Goal: Task Accomplishment & Management: Manage account settings

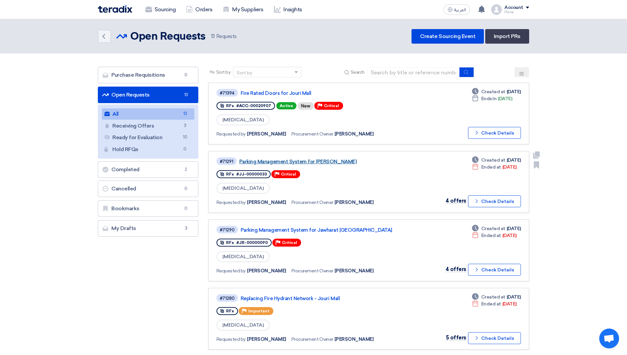
drag, startPoint x: 0, startPoint y: 0, endPoint x: 315, endPoint y: 162, distance: 354.3
click at [315, 162] on link "Parking Management System for [PERSON_NAME]" at bounding box center [321, 162] width 165 height 6
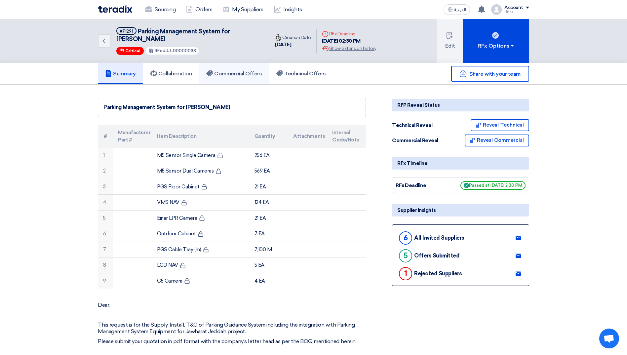
click at [244, 73] on h5 "Commercial Offers" at bounding box center [234, 73] width 56 height 7
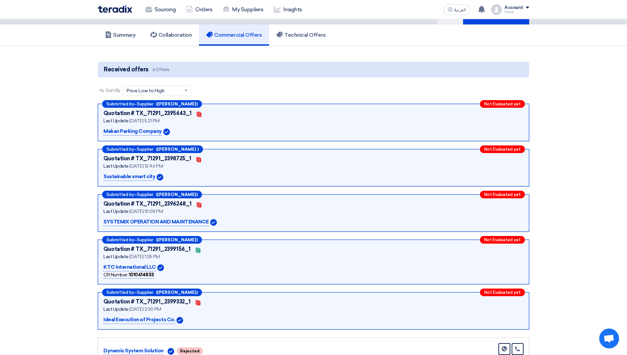
scroll to position [33, 0]
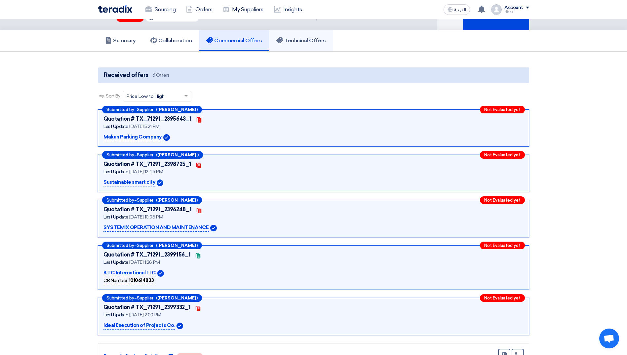
click at [293, 42] on h5 "Technical Offers" at bounding box center [300, 40] width 49 height 7
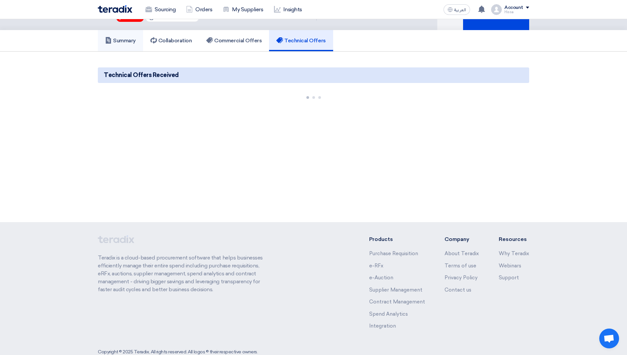
click at [126, 43] on h5 "Summary" at bounding box center [120, 40] width 31 height 7
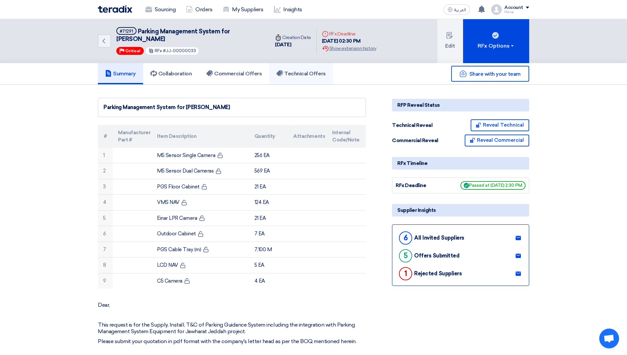
click at [294, 76] on h5 "Technical Offers" at bounding box center [300, 73] width 49 height 7
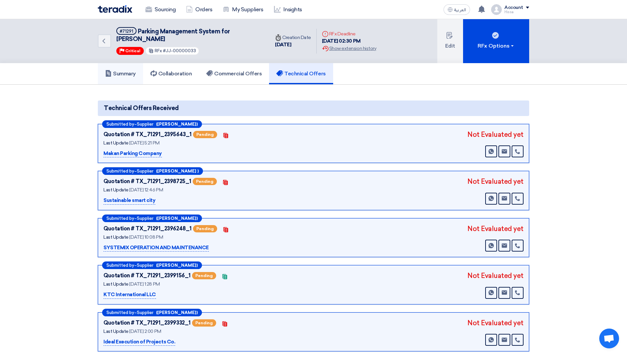
click at [129, 69] on link "Summary" at bounding box center [120, 73] width 45 height 21
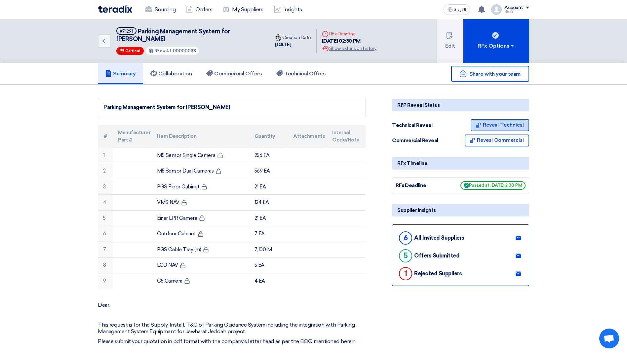
click at [511, 121] on button "Reveal Technical" at bounding box center [500, 125] width 59 height 12
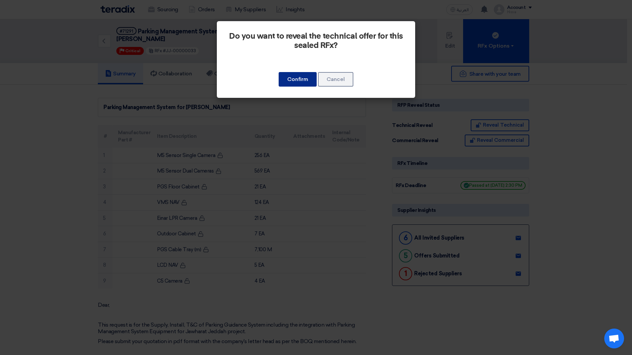
click at [298, 79] on button "Confirm" at bounding box center [298, 79] width 38 height 15
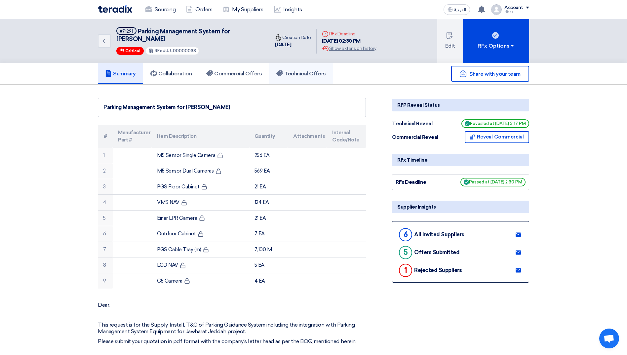
click at [306, 73] on h5 "Technical Offers" at bounding box center [300, 73] width 49 height 7
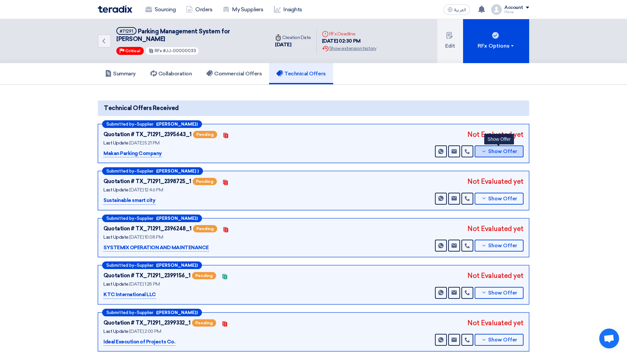
click at [485, 151] on icon at bounding box center [483, 151] width 5 height 5
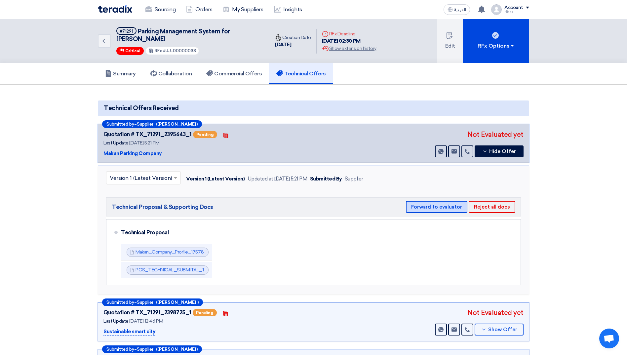
click at [451, 208] on button "Forward to evaluator" at bounding box center [436, 207] width 61 height 12
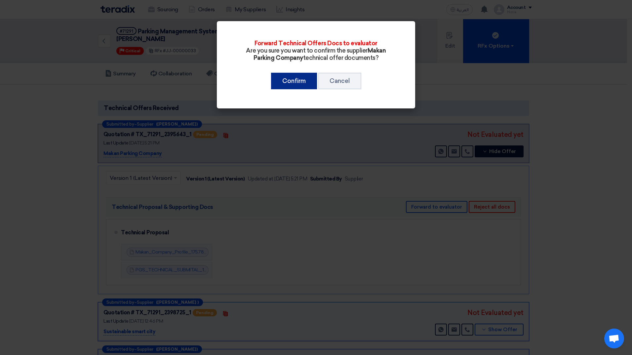
click at [309, 84] on button "Confirm" at bounding box center [294, 81] width 46 height 17
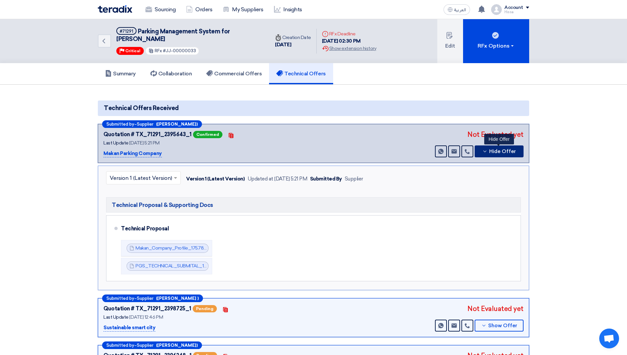
click at [479, 153] on button "Hide Offer" at bounding box center [499, 151] width 49 height 12
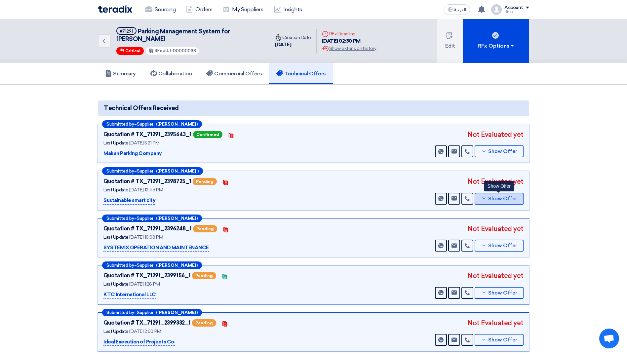
click at [480, 199] on button "Show Offer" at bounding box center [499, 199] width 49 height 12
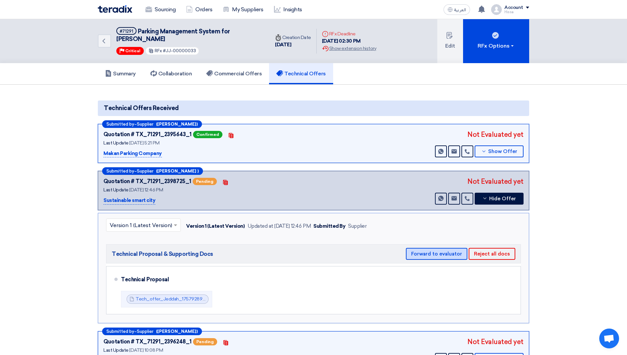
click at [449, 252] on button "Forward to evaluator" at bounding box center [436, 254] width 61 height 12
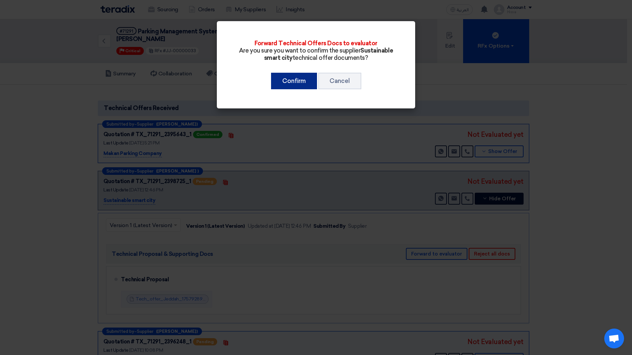
click at [300, 81] on button "Confirm" at bounding box center [294, 81] width 46 height 17
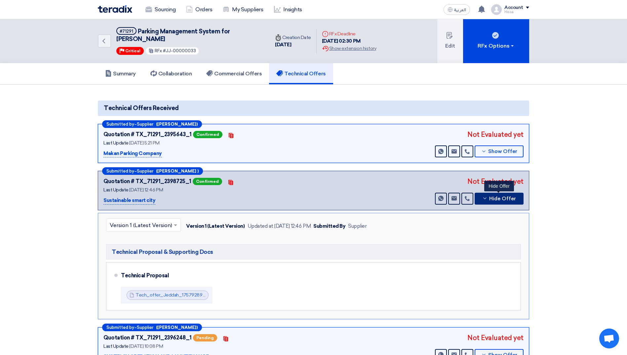
click at [479, 200] on button "Hide Offer" at bounding box center [499, 199] width 49 height 12
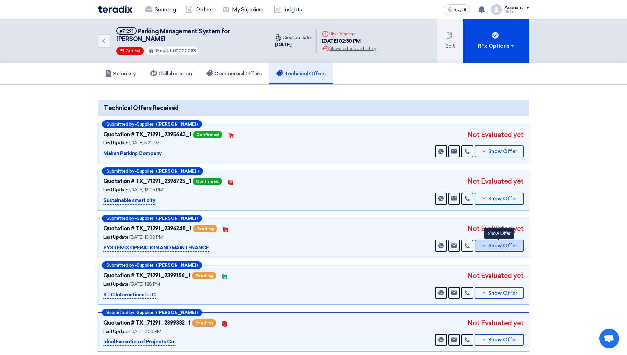
click at [481, 244] on button "Show Offer" at bounding box center [499, 246] width 49 height 12
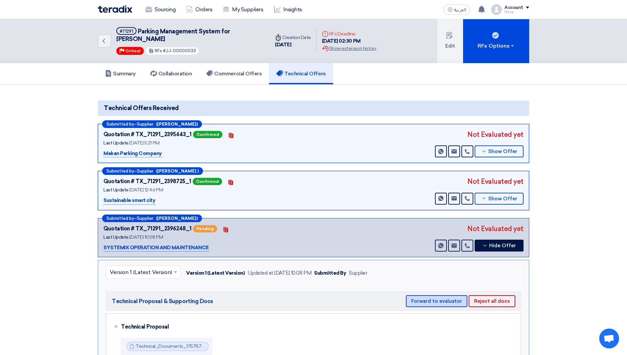
click at [457, 303] on button "Forward to evaluator" at bounding box center [436, 301] width 61 height 12
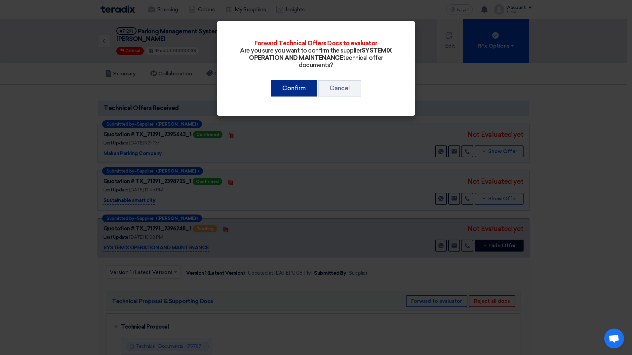
click at [297, 87] on button "Confirm" at bounding box center [294, 88] width 46 height 17
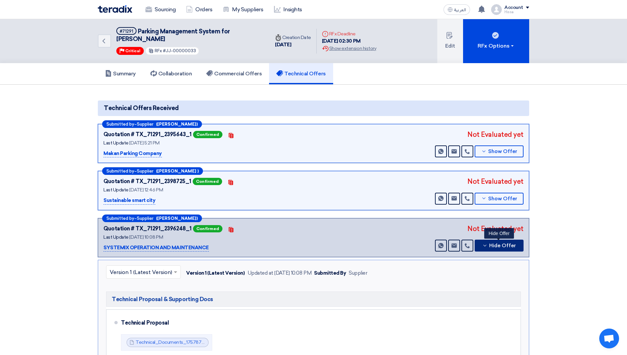
click at [483, 245] on icon at bounding box center [484, 245] width 5 height 5
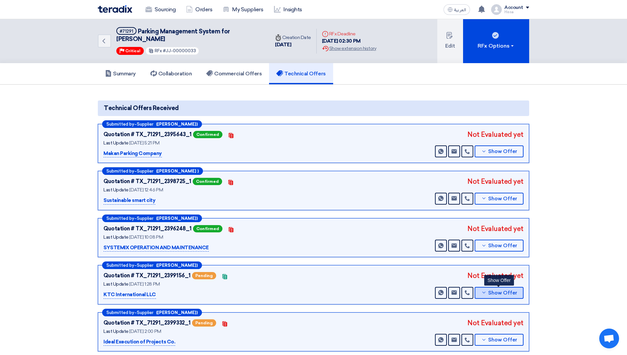
click at [481, 293] on button "Show Offer" at bounding box center [499, 293] width 49 height 12
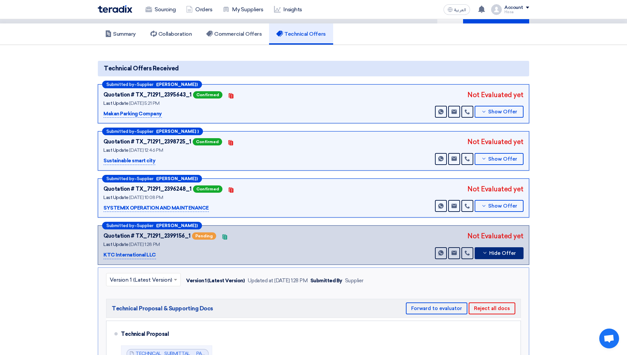
scroll to position [99, 0]
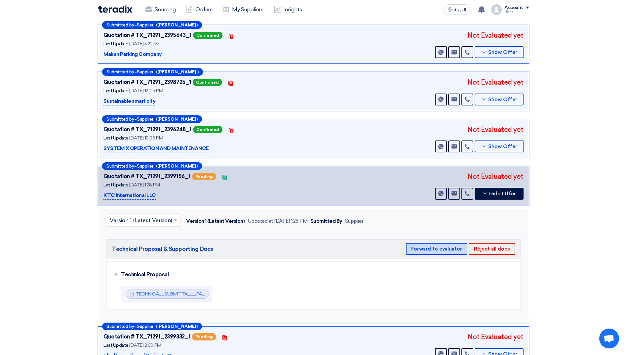
click at [429, 247] on button "Forward to evaluator" at bounding box center [436, 249] width 61 height 12
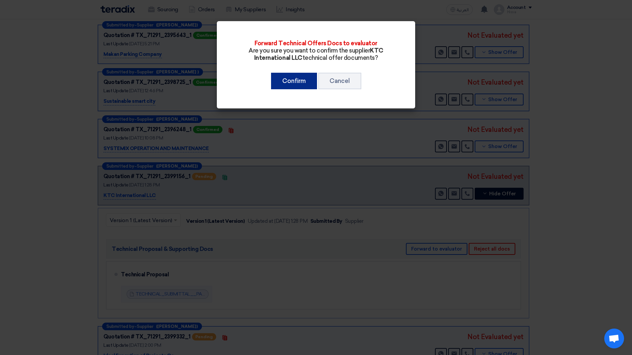
click at [295, 79] on button "Confirm" at bounding box center [294, 81] width 46 height 17
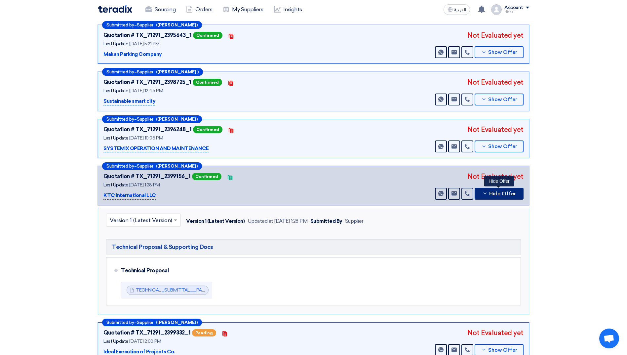
click at [484, 194] on icon at bounding box center [484, 193] width 5 height 5
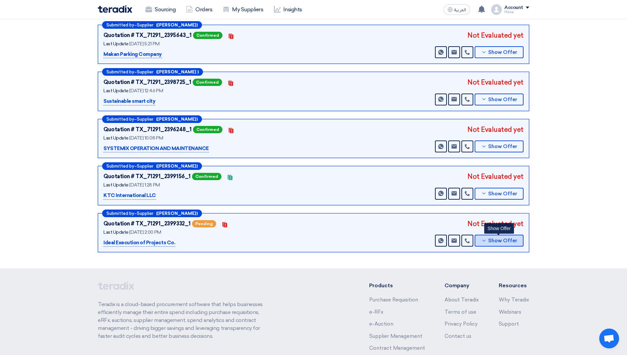
click at [480, 242] on button "Show Offer" at bounding box center [499, 241] width 49 height 12
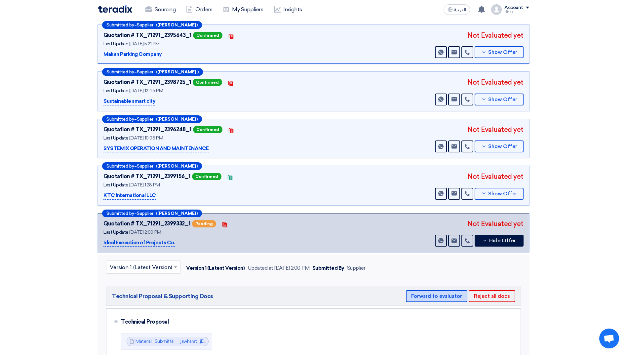
click at [451, 297] on button "Forward to evaluator" at bounding box center [436, 296] width 61 height 12
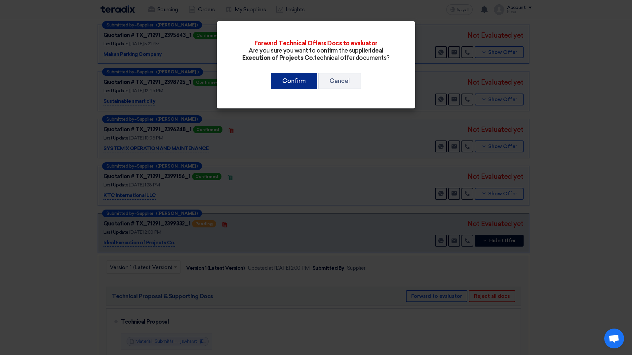
click at [293, 80] on button "Confirm" at bounding box center [294, 81] width 46 height 17
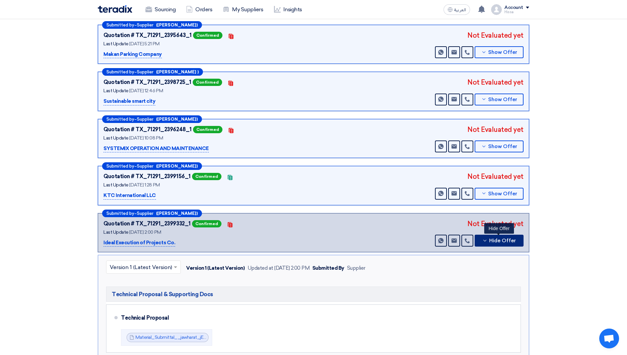
click at [484, 238] on icon at bounding box center [484, 240] width 5 height 5
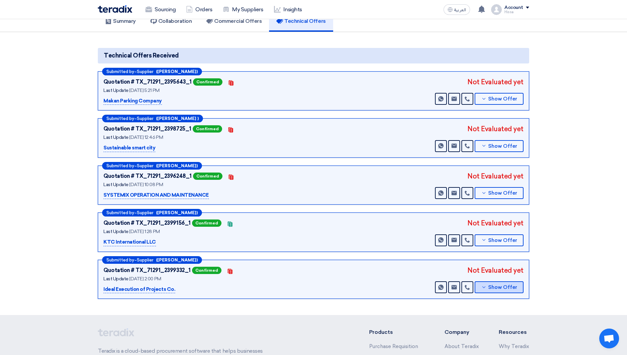
scroll to position [0, 0]
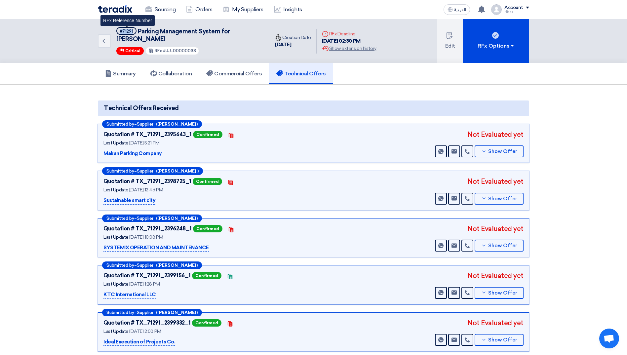
drag, startPoint x: 134, startPoint y: 31, endPoint x: 120, endPoint y: 29, distance: 14.3
click at [120, 30] on span "#71291" at bounding box center [126, 31] width 20 height 8
copy div "#71291"
click at [150, 9] on use at bounding box center [148, 9] width 7 height 6
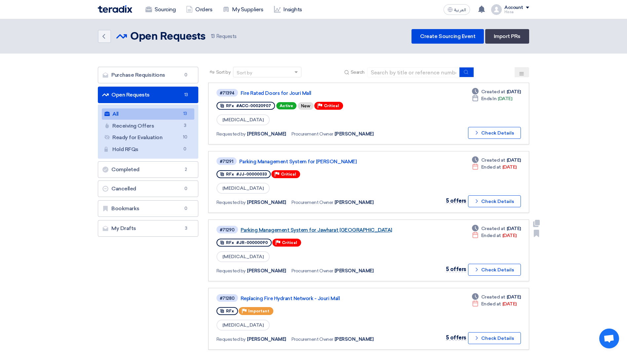
click at [325, 229] on link "Parking Management System for Jawharat [GEOGRAPHIC_DATA]" at bounding box center [323, 230] width 165 height 6
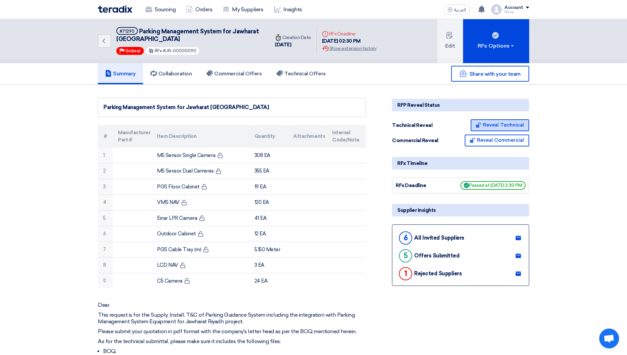
click at [480, 125] on icon at bounding box center [478, 124] width 5 height 5
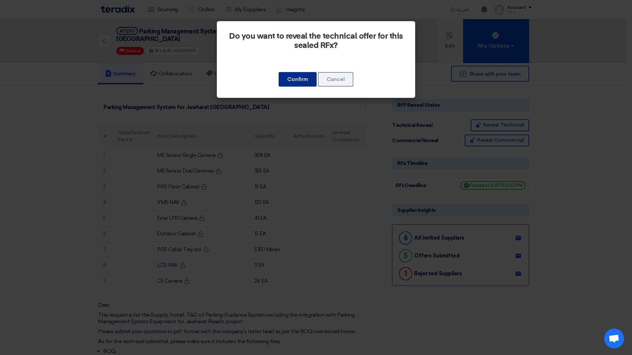
click at [302, 80] on button "Confirm" at bounding box center [298, 79] width 38 height 15
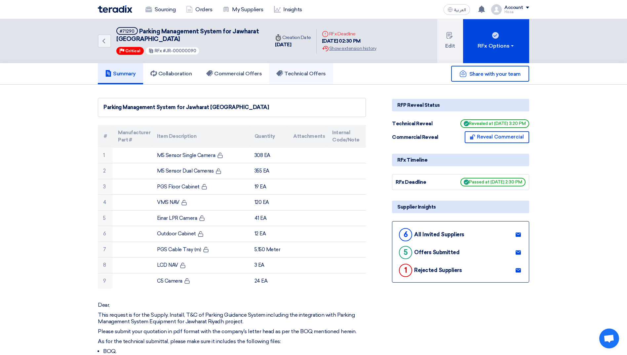
click at [306, 74] on h5 "Technical Offers" at bounding box center [300, 73] width 49 height 7
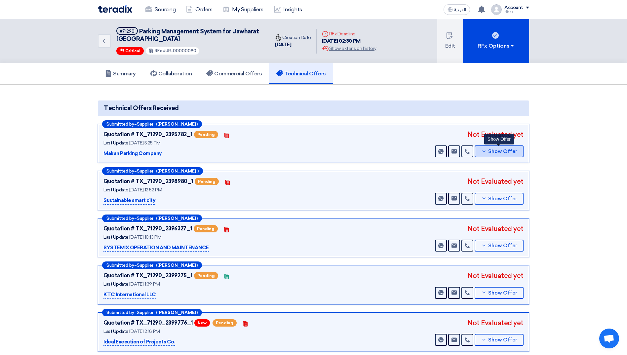
click at [483, 149] on icon at bounding box center [483, 151] width 5 height 5
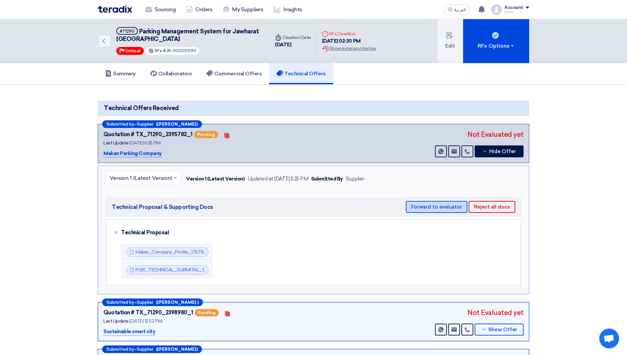
click at [448, 206] on button "Forward to evaluator" at bounding box center [436, 207] width 61 height 12
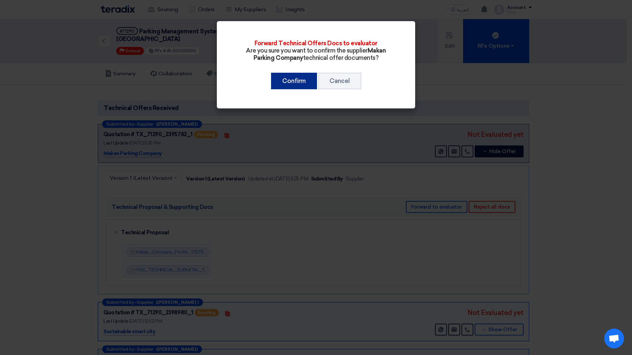
click at [307, 83] on button "Confirm" at bounding box center [294, 81] width 46 height 17
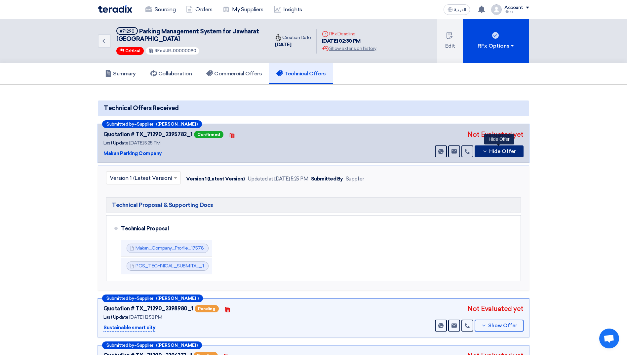
click at [485, 152] on icon at bounding box center [484, 151] width 5 height 5
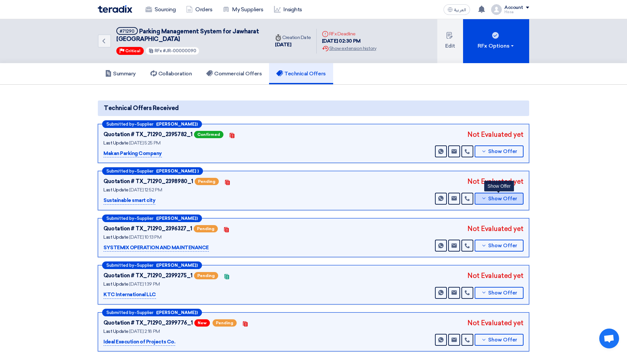
click at [485, 199] on use at bounding box center [483, 199] width 3 height 2
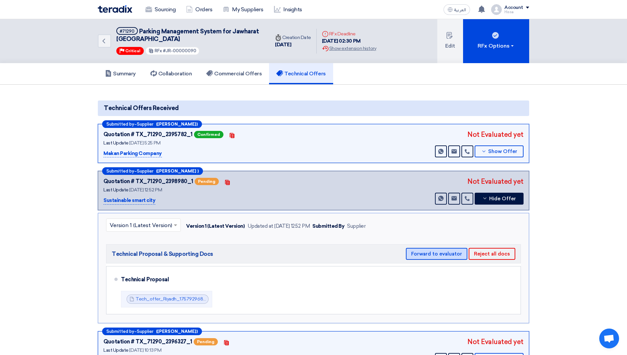
click at [454, 251] on button "Forward to evaluator" at bounding box center [436, 254] width 61 height 12
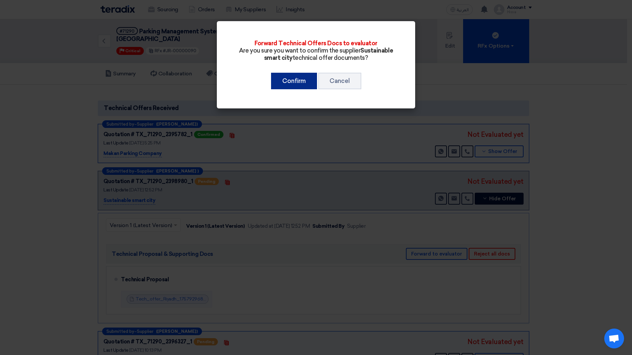
click at [299, 82] on button "Confirm" at bounding box center [294, 81] width 46 height 17
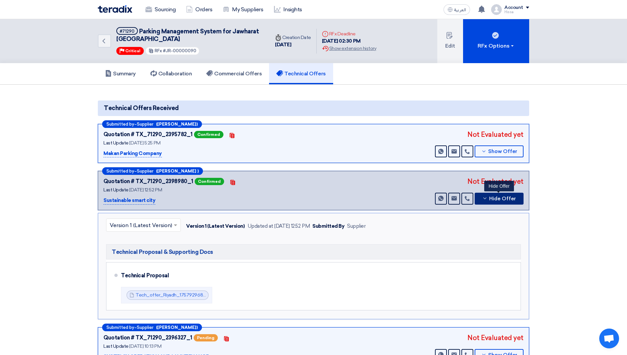
click at [483, 199] on icon at bounding box center [484, 198] width 5 height 5
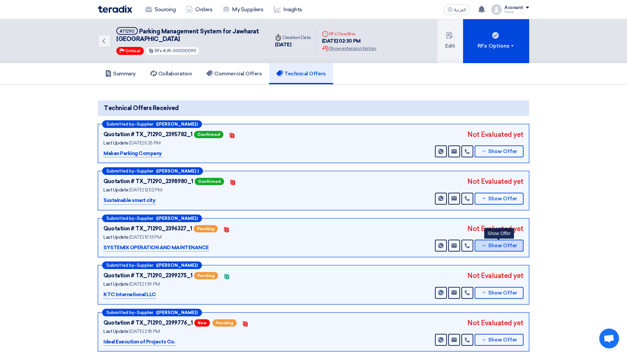
click at [483, 245] on icon at bounding box center [483, 245] width 5 height 5
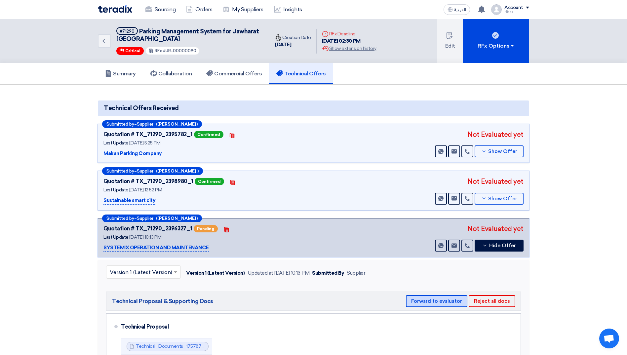
click at [450, 297] on button "Forward to evaluator" at bounding box center [436, 301] width 61 height 12
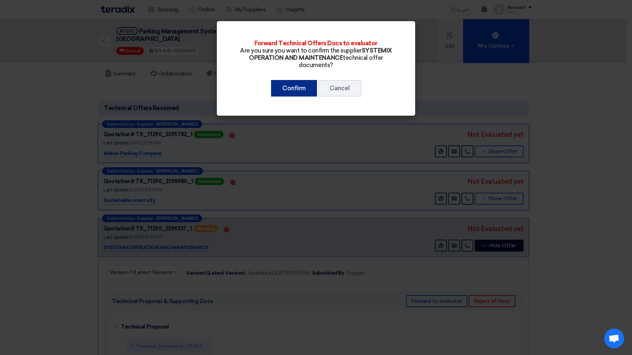
click at [310, 89] on button "Confirm" at bounding box center [294, 88] width 46 height 17
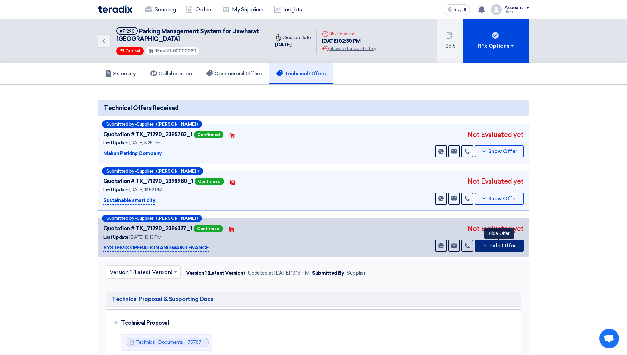
click at [478, 246] on button "Hide Offer" at bounding box center [499, 246] width 49 height 12
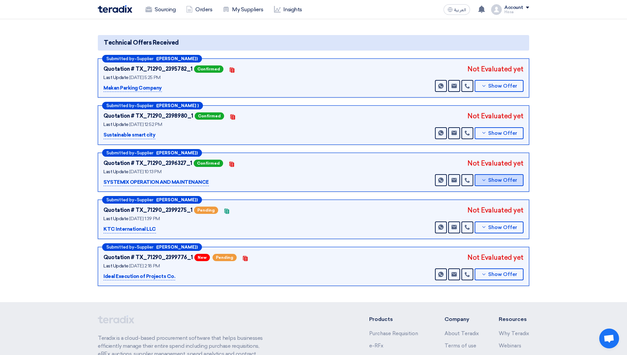
scroll to position [66, 0]
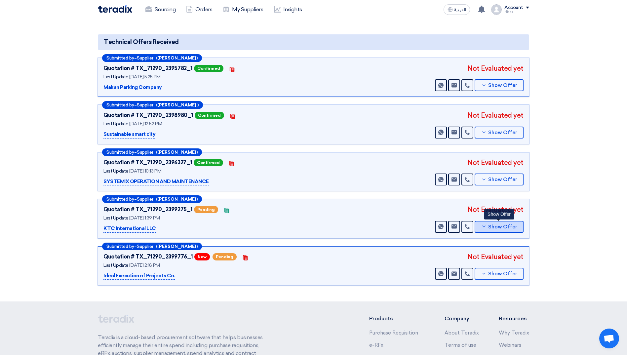
click at [481, 226] on button "Show Offer" at bounding box center [499, 227] width 49 height 12
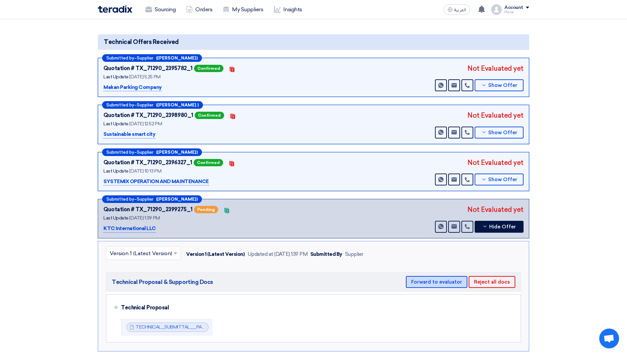
click at [451, 280] on button "Forward to evaluator" at bounding box center [436, 282] width 61 height 12
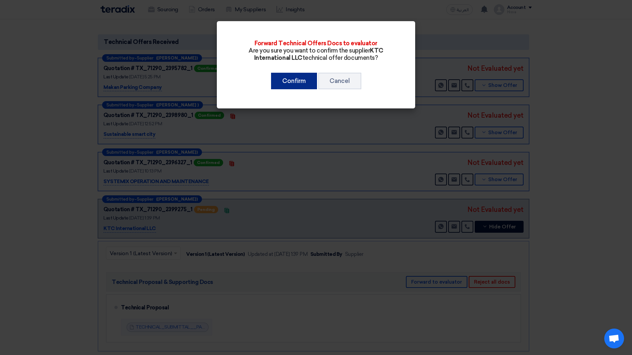
click at [295, 83] on button "Confirm" at bounding box center [294, 81] width 46 height 17
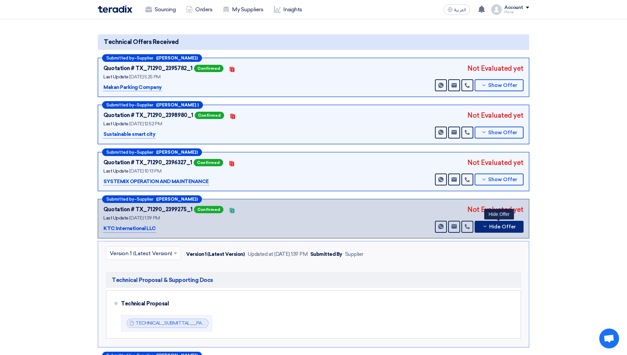
click at [484, 227] on icon at bounding box center [484, 226] width 5 height 5
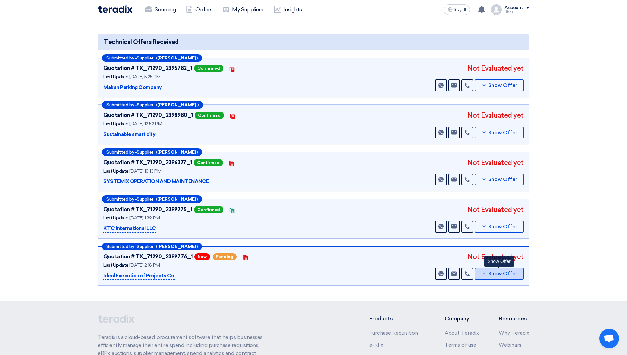
click at [481, 274] on button "Show Offer" at bounding box center [499, 274] width 49 height 12
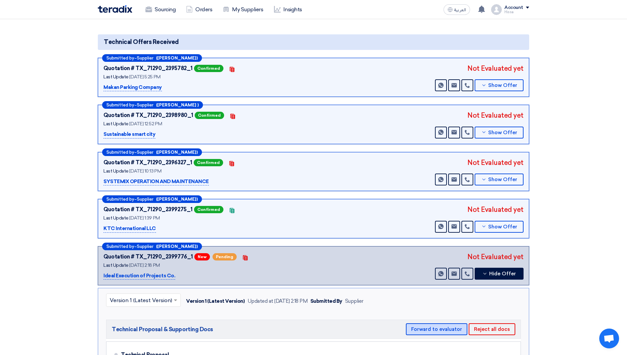
click at [454, 333] on button "Forward to evaluator" at bounding box center [436, 329] width 61 height 12
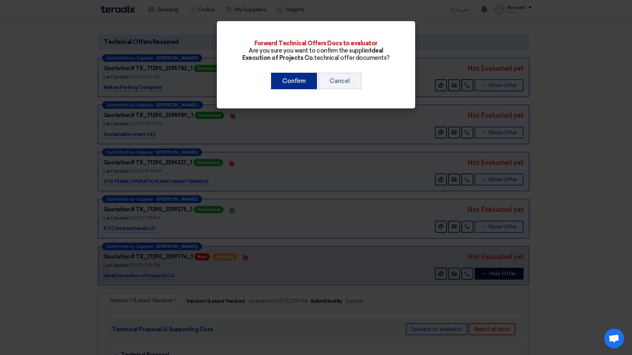
click at [301, 85] on button "Confirm" at bounding box center [294, 81] width 46 height 17
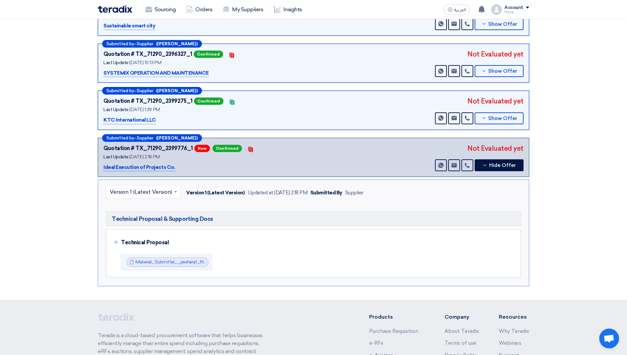
scroll to position [198, 0]
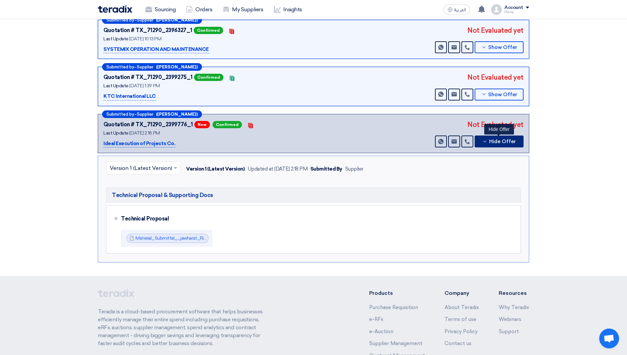
drag, startPoint x: 482, startPoint y: 142, endPoint x: 468, endPoint y: 155, distance: 19.2
click at [482, 142] on button "Hide Offer" at bounding box center [499, 142] width 49 height 12
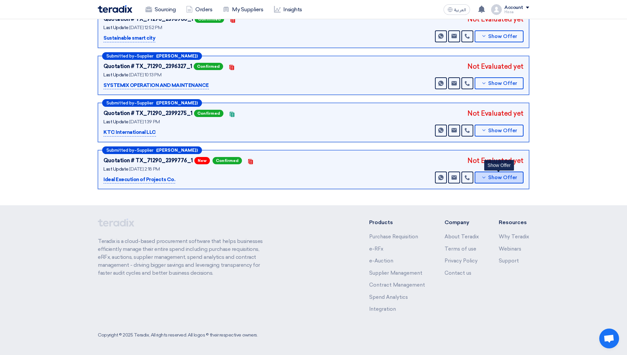
scroll to position [0, 0]
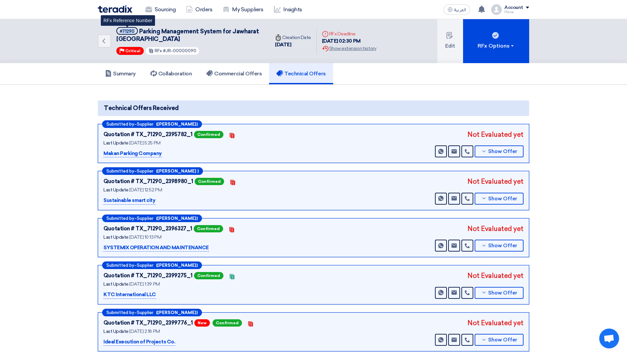
drag, startPoint x: 136, startPoint y: 30, endPoint x: 121, endPoint y: 34, distance: 14.6
click at [121, 34] on span "#71290" at bounding box center [126, 31] width 21 height 8
copy div "71290"
click at [168, 14] on link "Sourcing" at bounding box center [160, 9] width 41 height 15
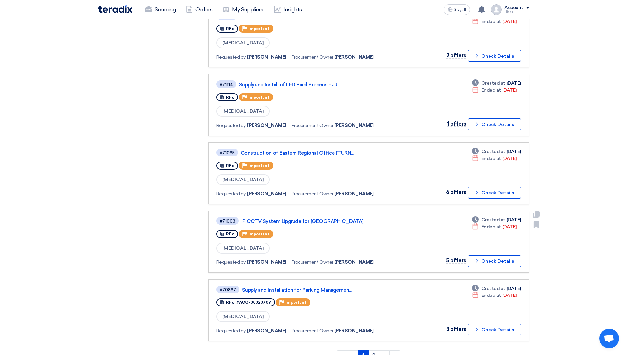
scroll to position [430, 0]
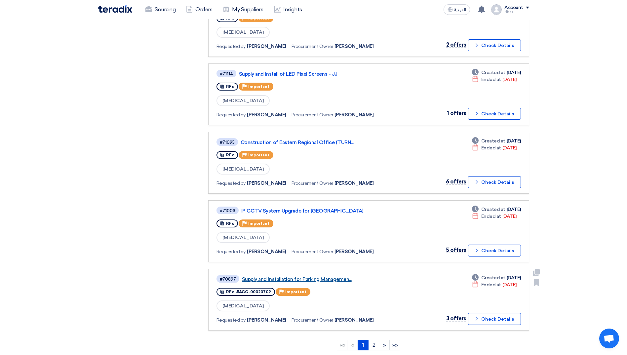
click at [334, 280] on link "Supply and Installation for Parking Managemen..." at bounding box center [324, 279] width 165 height 6
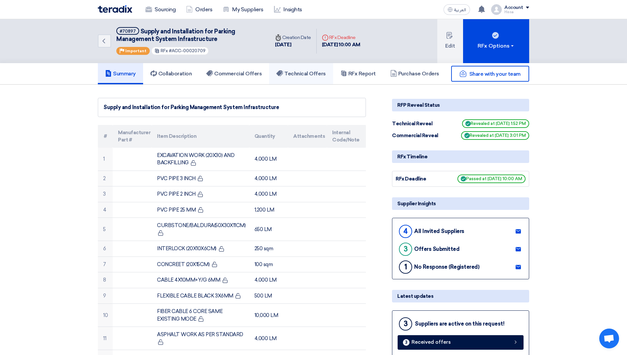
click at [296, 71] on h5 "Technical Offers" at bounding box center [300, 73] width 49 height 7
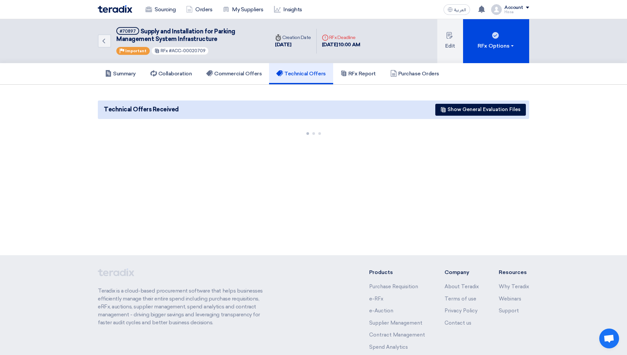
click at [128, 10] on img at bounding box center [115, 9] width 34 height 8
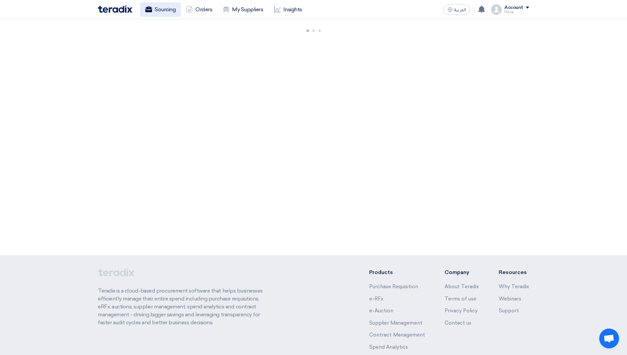
click at [156, 8] on link "Sourcing" at bounding box center [160, 9] width 41 height 15
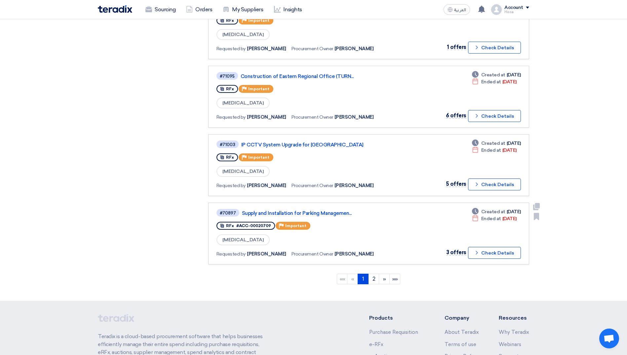
scroll to position [591, 0]
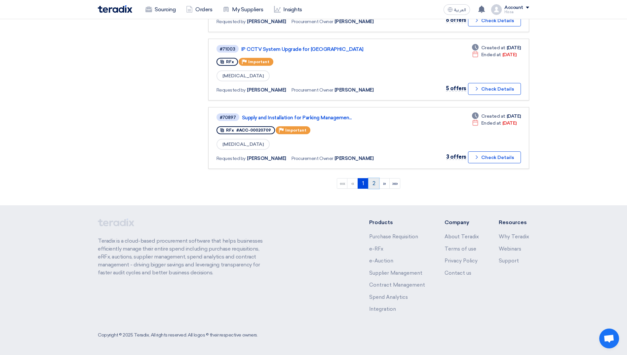
click at [374, 185] on link "2" at bounding box center [373, 183] width 11 height 11
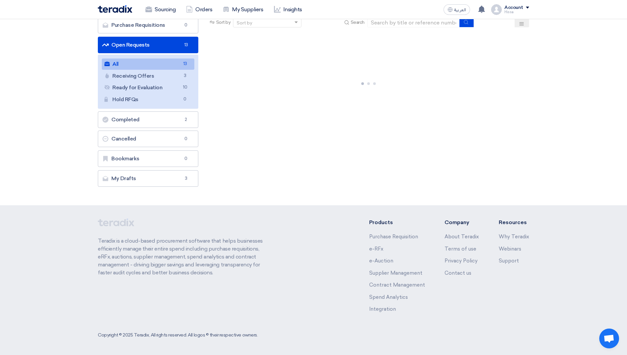
scroll to position [0, 0]
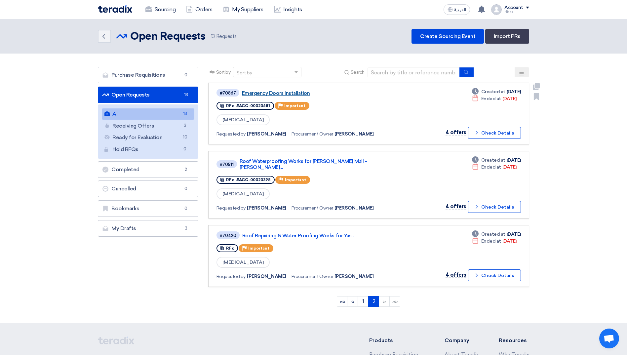
click at [282, 93] on link "Emergency Doors Installation" at bounding box center [324, 93] width 165 height 6
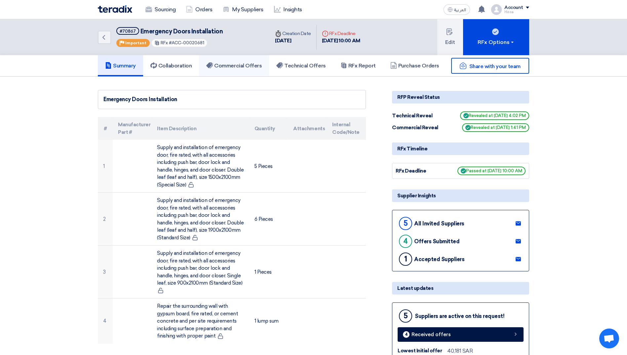
click at [235, 64] on h5 "Commercial Offers" at bounding box center [234, 65] width 56 height 7
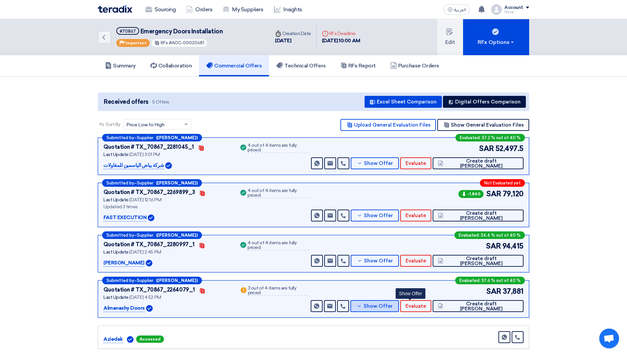
click at [399, 309] on button "Show Offer" at bounding box center [374, 306] width 48 height 12
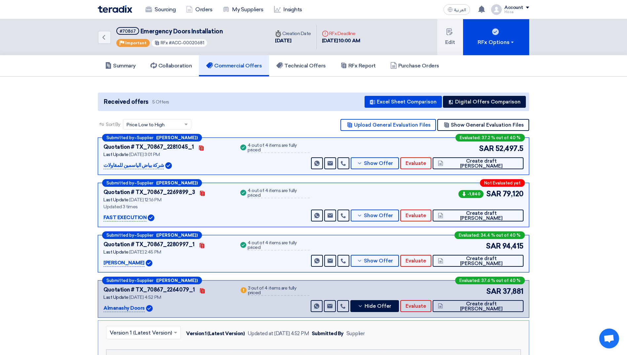
click at [146, 332] on input "text" at bounding box center [140, 333] width 61 height 11
click at [393, 161] on span "Show Offer" at bounding box center [378, 163] width 29 height 5
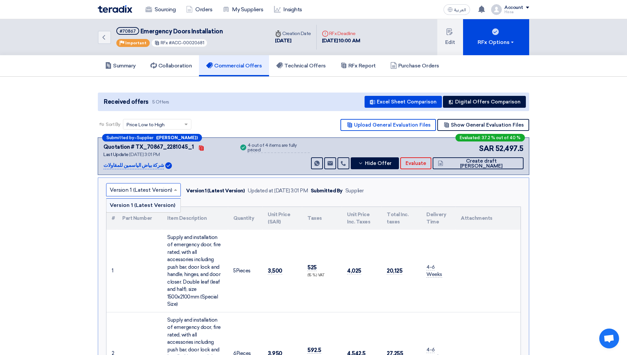
click at [153, 192] on input "text" at bounding box center [140, 190] width 61 height 11
click at [363, 164] on icon at bounding box center [360, 163] width 5 height 5
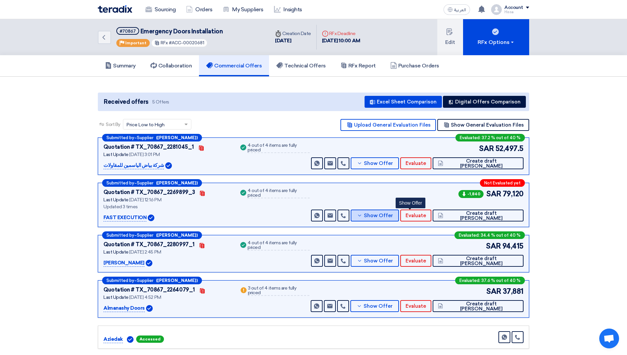
click at [362, 217] on icon at bounding box center [359, 215] width 5 height 5
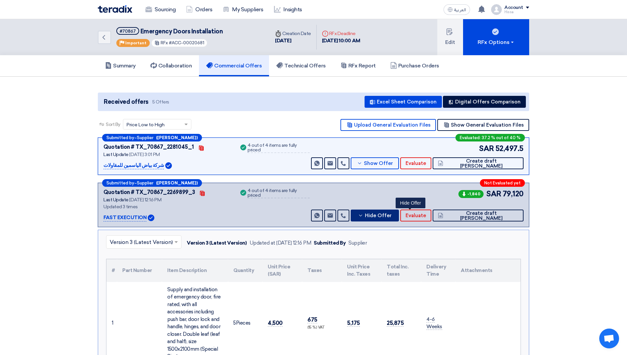
click at [363, 217] on icon at bounding box center [360, 215] width 5 height 5
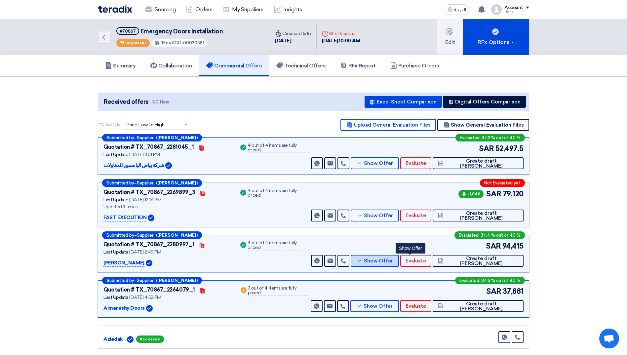
click at [392, 260] on button "Show Offer" at bounding box center [375, 261] width 48 height 12
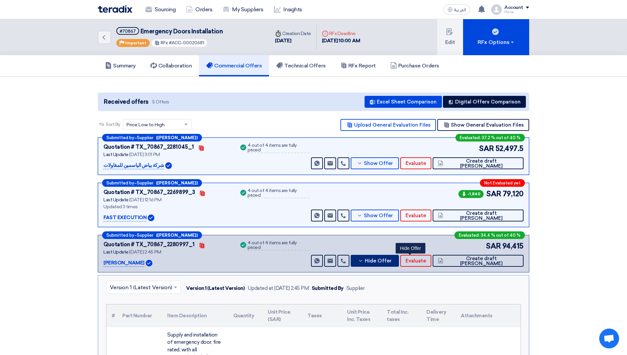
click at [392, 260] on button "Hide Offer" at bounding box center [375, 261] width 48 height 12
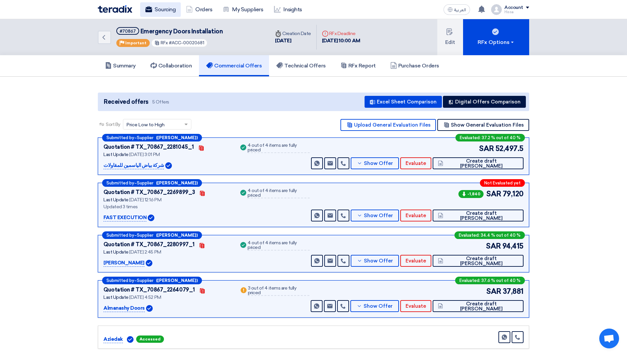
click at [168, 11] on link "Sourcing" at bounding box center [160, 9] width 41 height 15
